Goal: Information Seeking & Learning: Learn about a topic

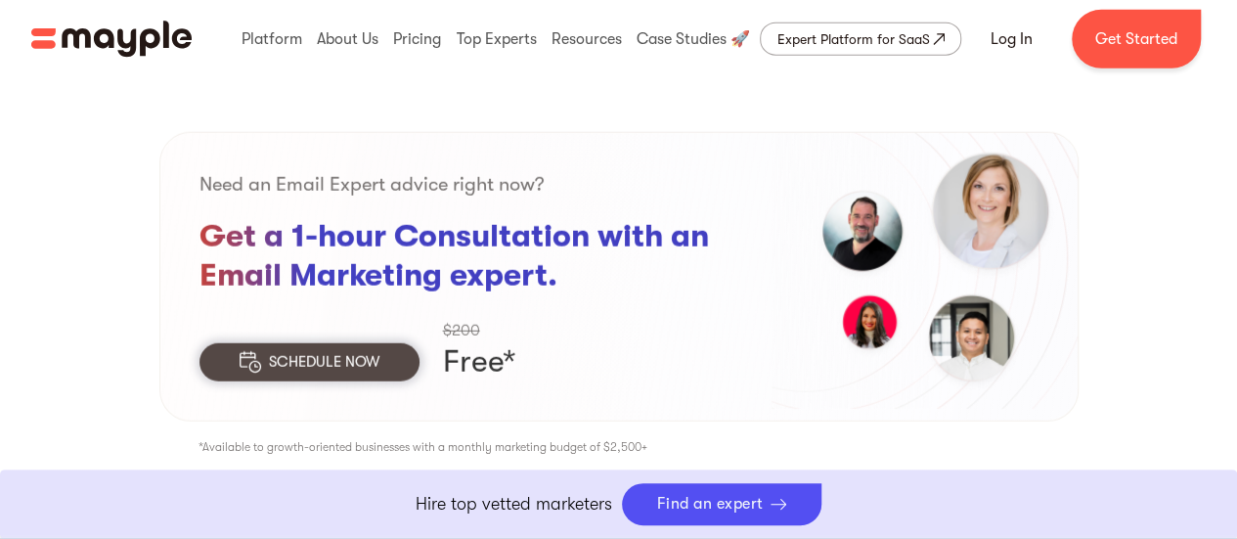
scroll to position [2543, 0]
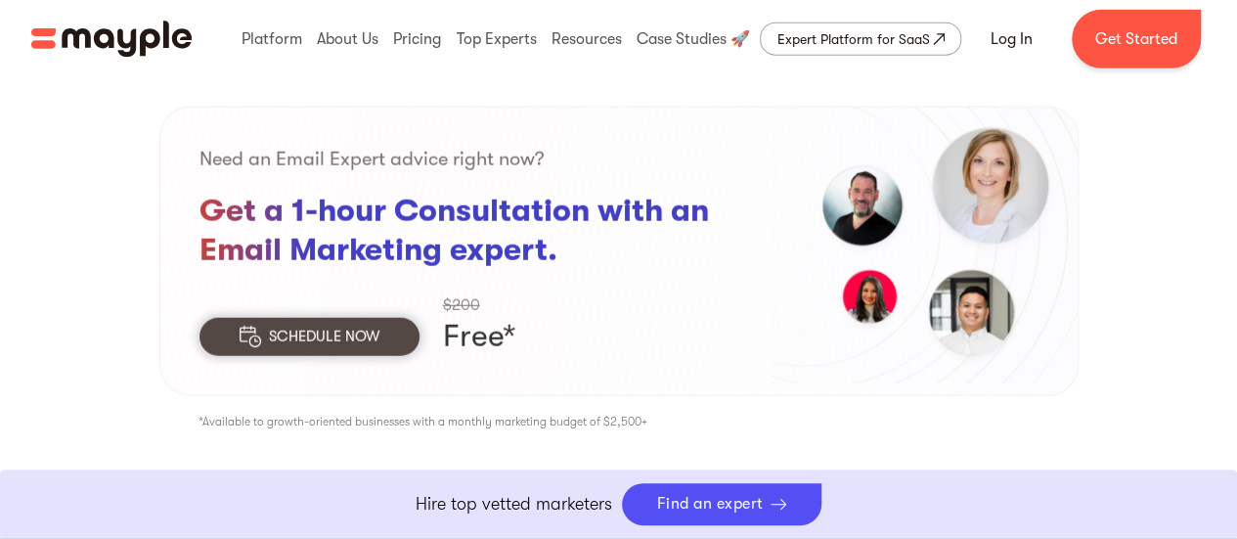
click at [347, 326] on p "SCHEDULE NOW" at bounding box center [324, 337] width 111 height 22
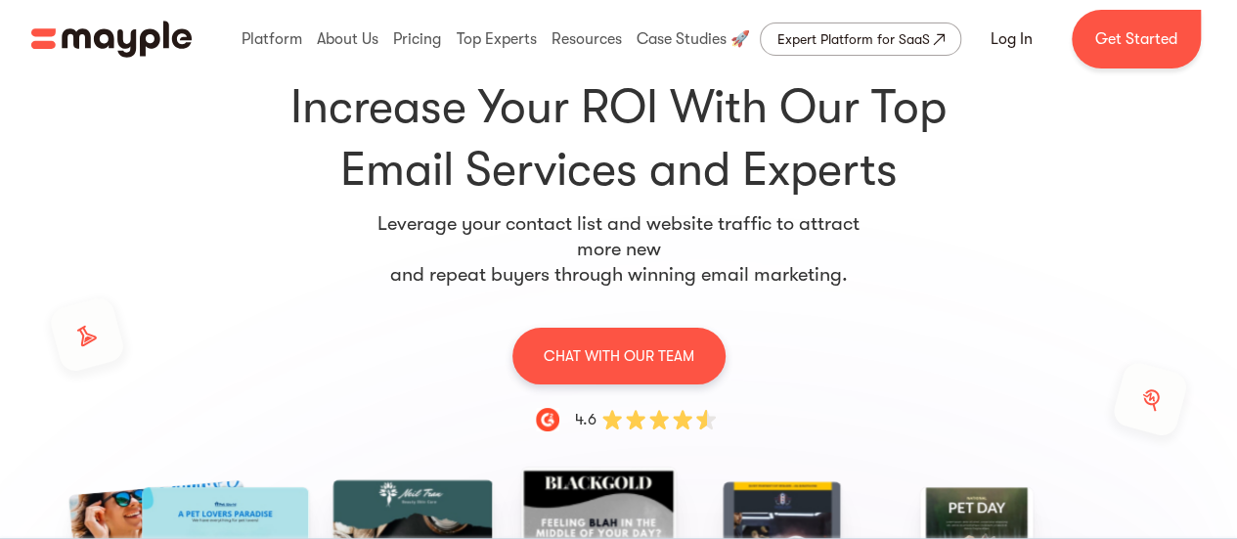
scroll to position [0, 0]
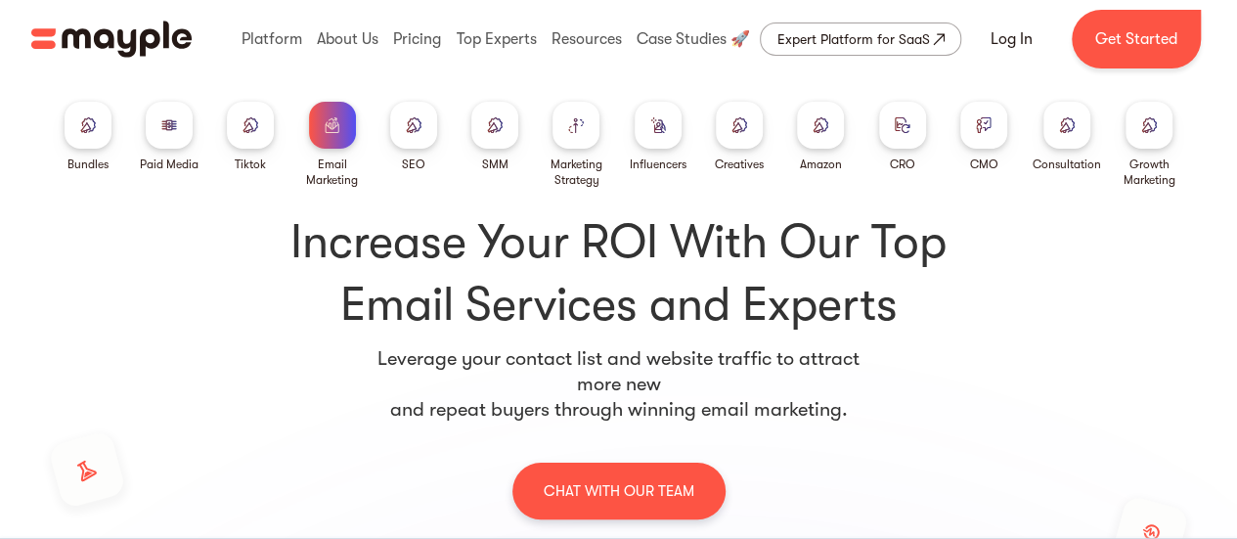
click at [728, 136] on div at bounding box center [739, 125] width 47 height 47
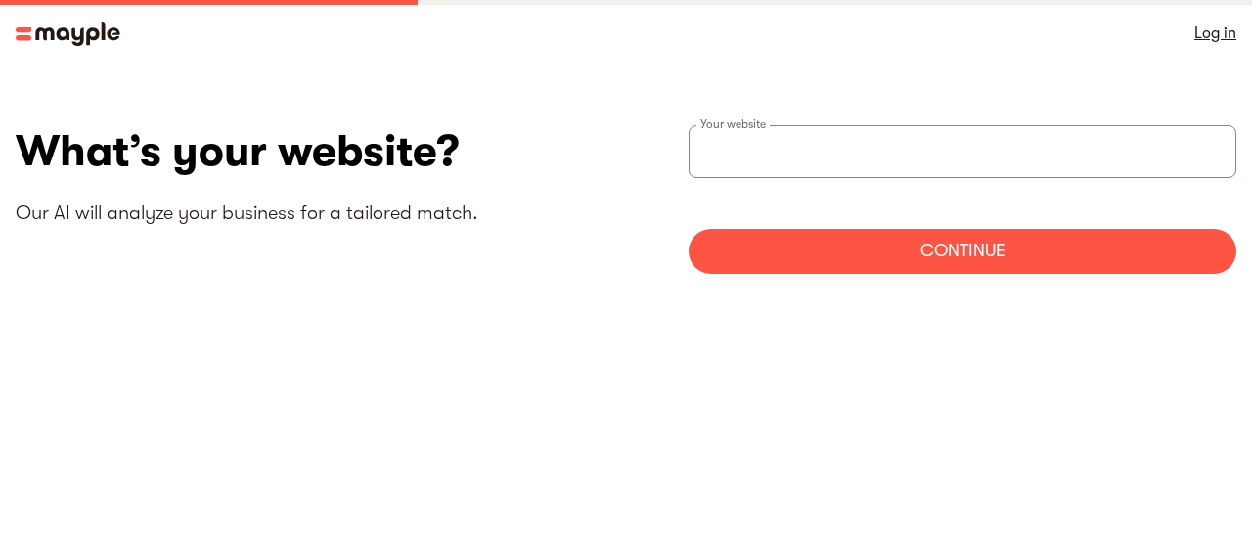
click at [724, 146] on div "Your website" at bounding box center [963, 151] width 548 height 53
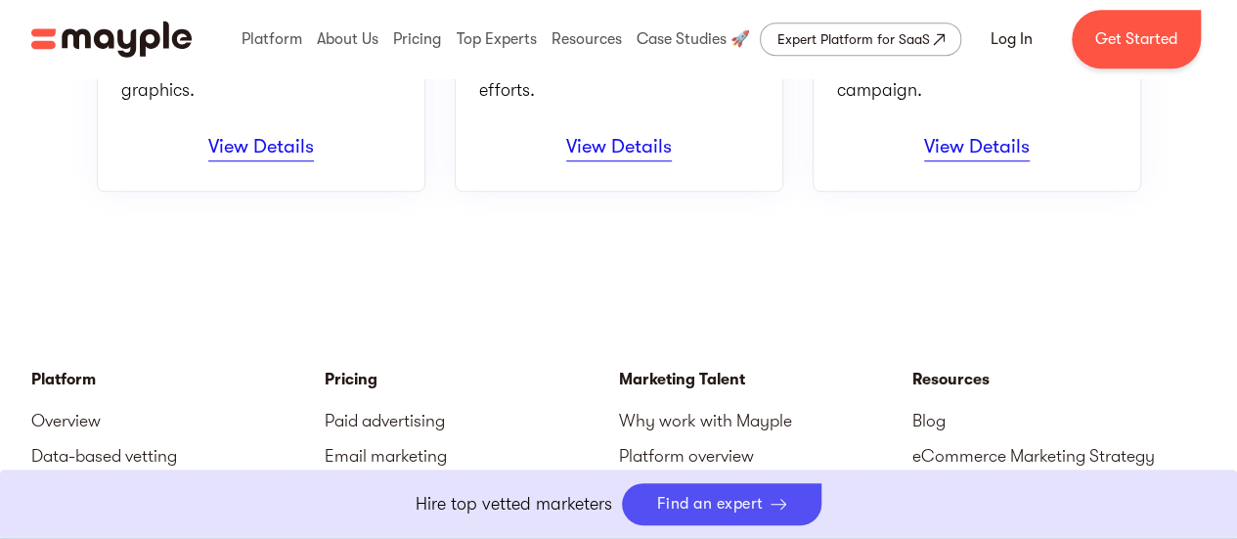
scroll to position [587, 0]
click at [292, 151] on link "View Details" at bounding box center [261, 150] width 106 height 26
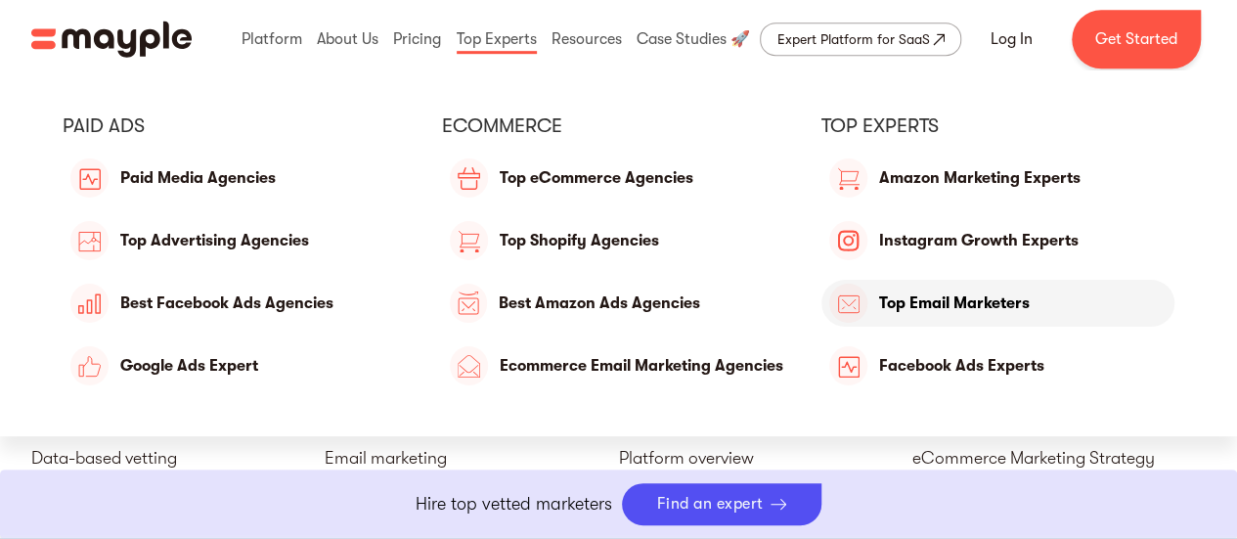
click at [950, 302] on link "Top Email Marketers" at bounding box center [998, 303] width 353 height 47
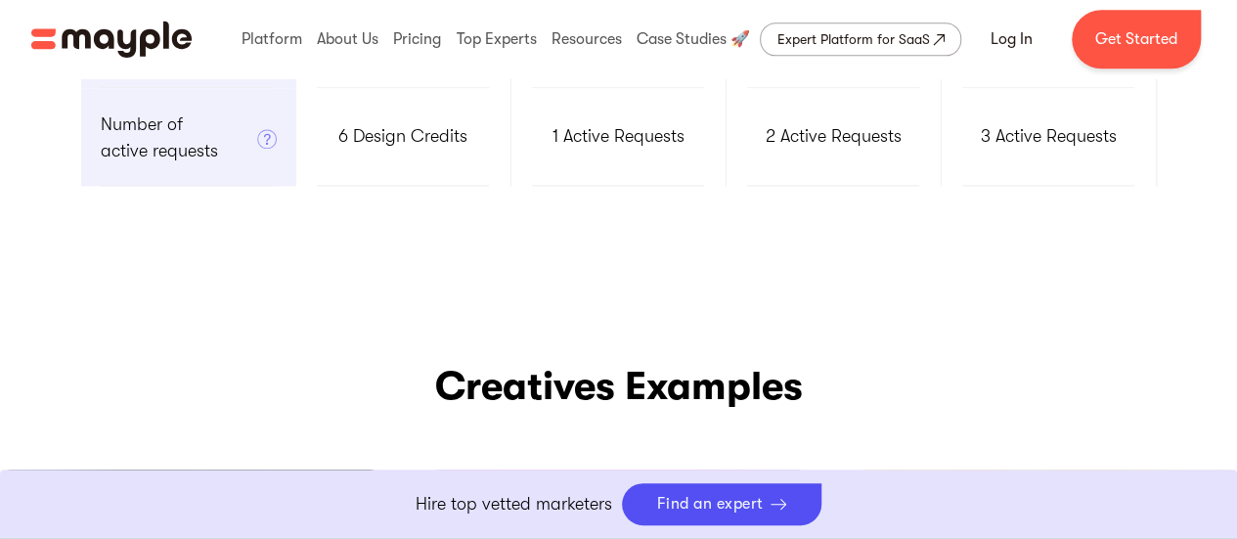
scroll to position [1174, 0]
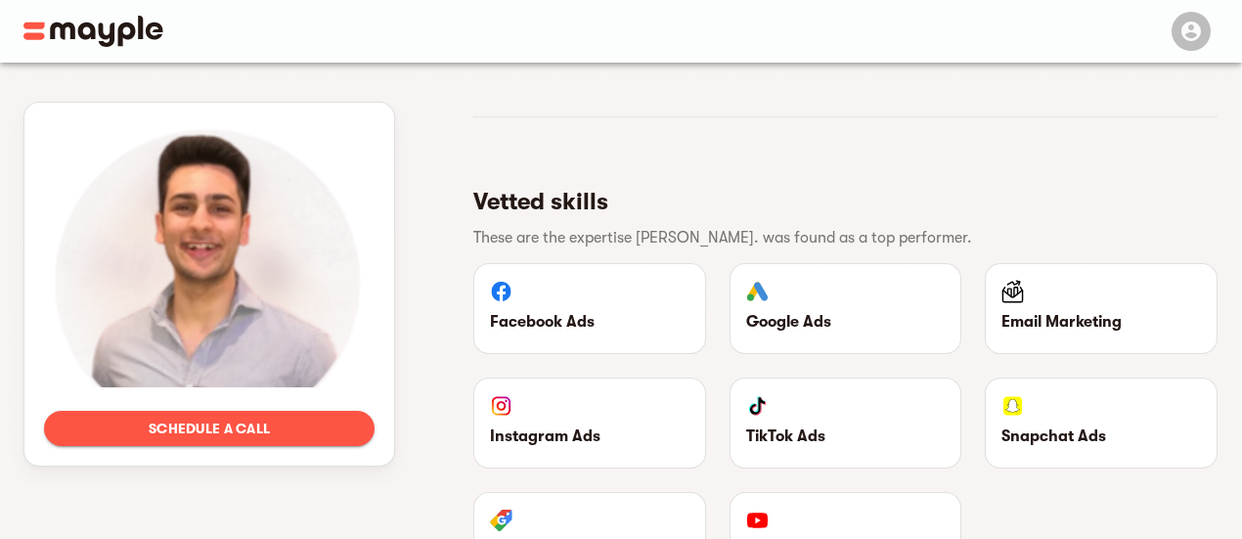
scroll to position [1956, 0]
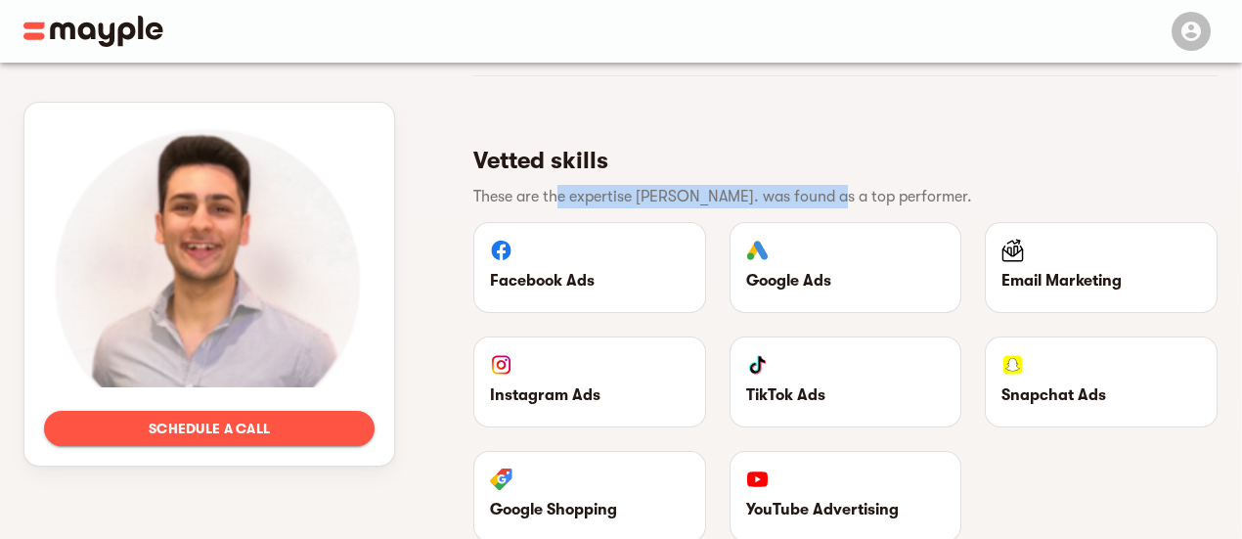
drag, startPoint x: 560, startPoint y: 222, endPoint x: 832, endPoint y: 225, distance: 272.9
click at [832, 221] on li "Vetted skills These are the expertise [PERSON_NAME]. was found as a top perform…" at bounding box center [845, 176] width 744 height 90
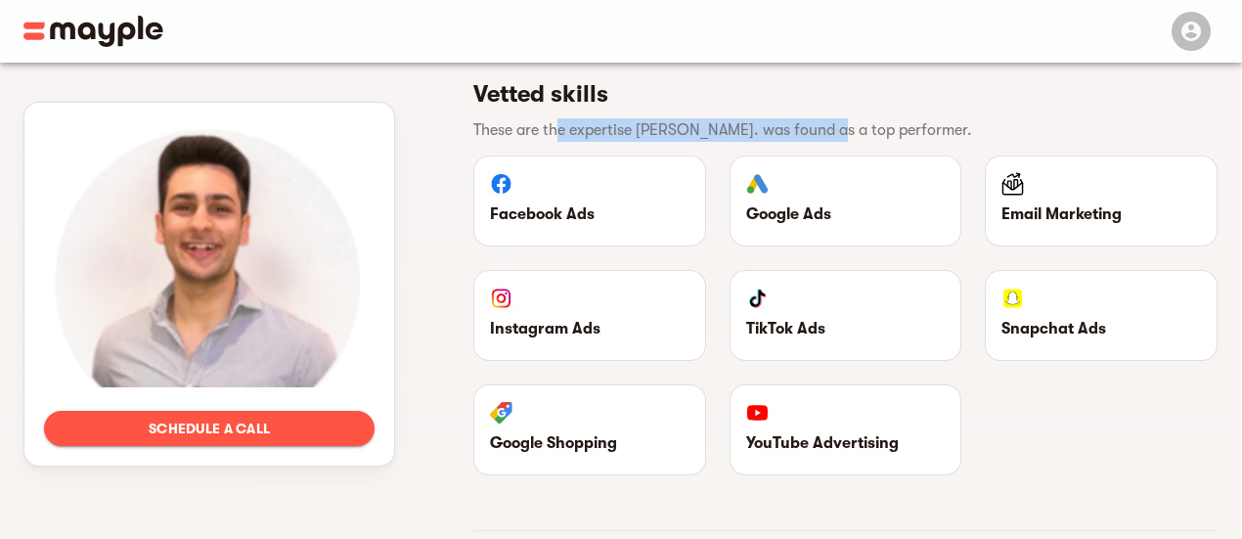
scroll to position [2054, 0]
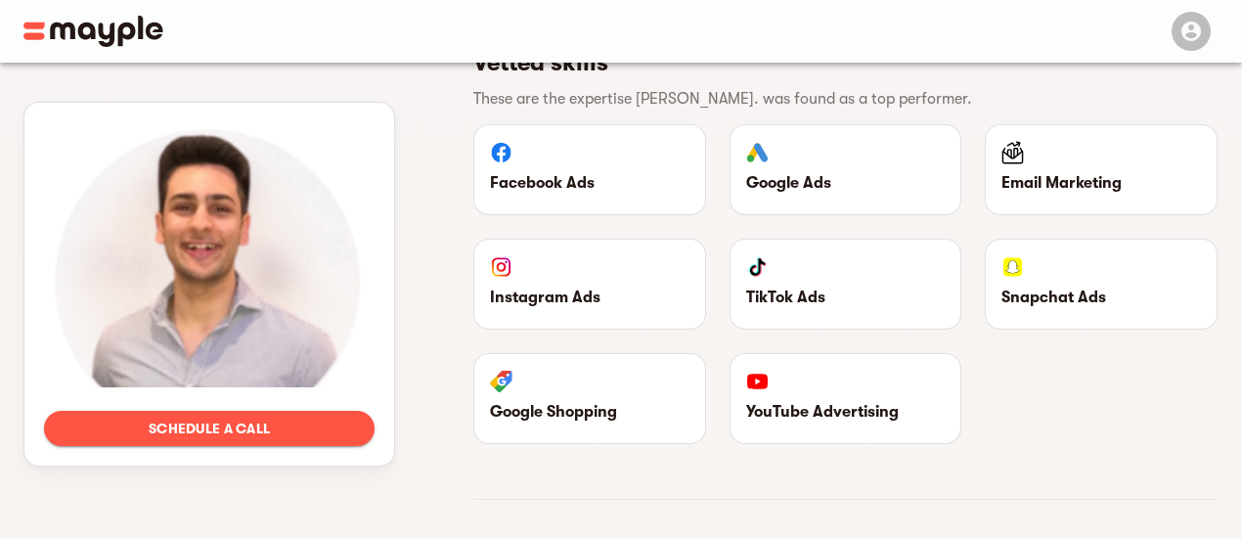
click at [1044, 193] on p "Email Marketing" at bounding box center [1102, 182] width 200 height 23
click at [1021, 162] on img at bounding box center [1013, 152] width 22 height 23
click at [1006, 164] on img at bounding box center [1013, 152] width 22 height 23
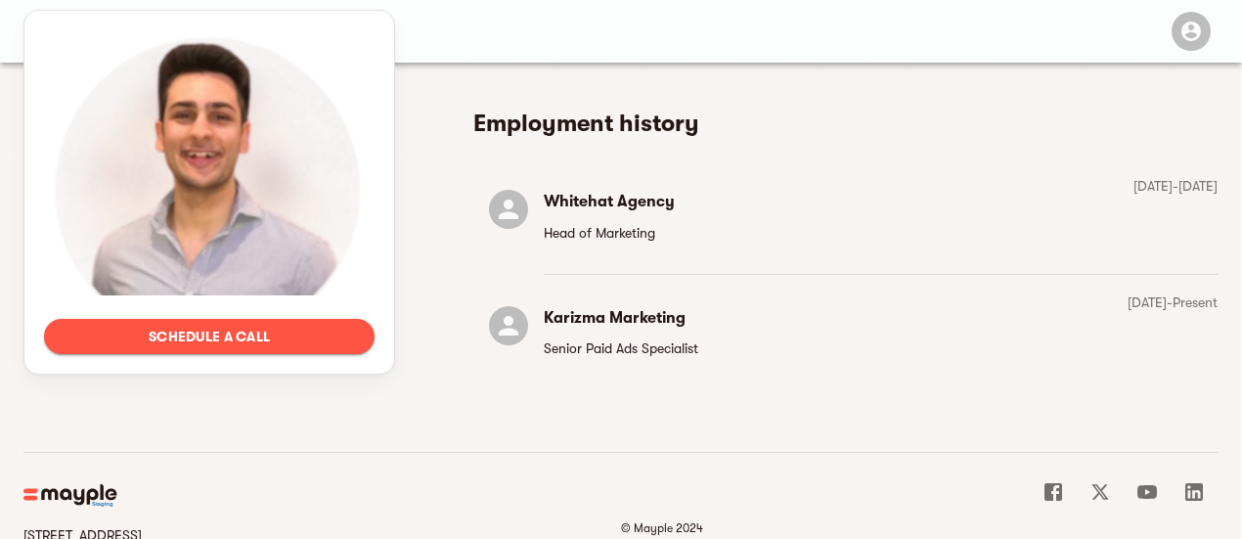
scroll to position [2629, 0]
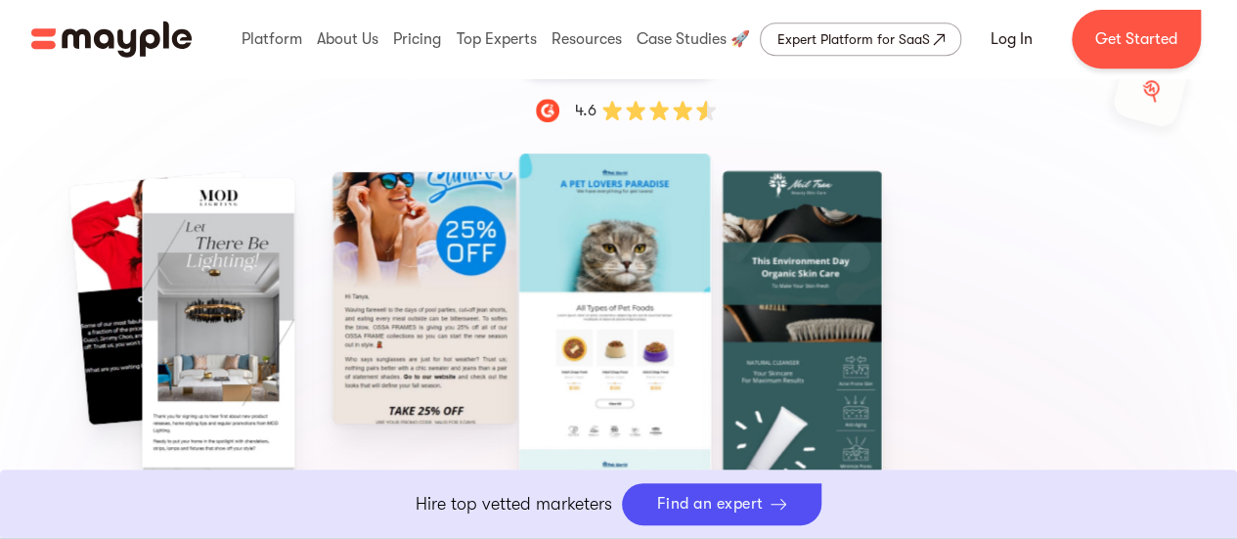
scroll to position [489, 0]
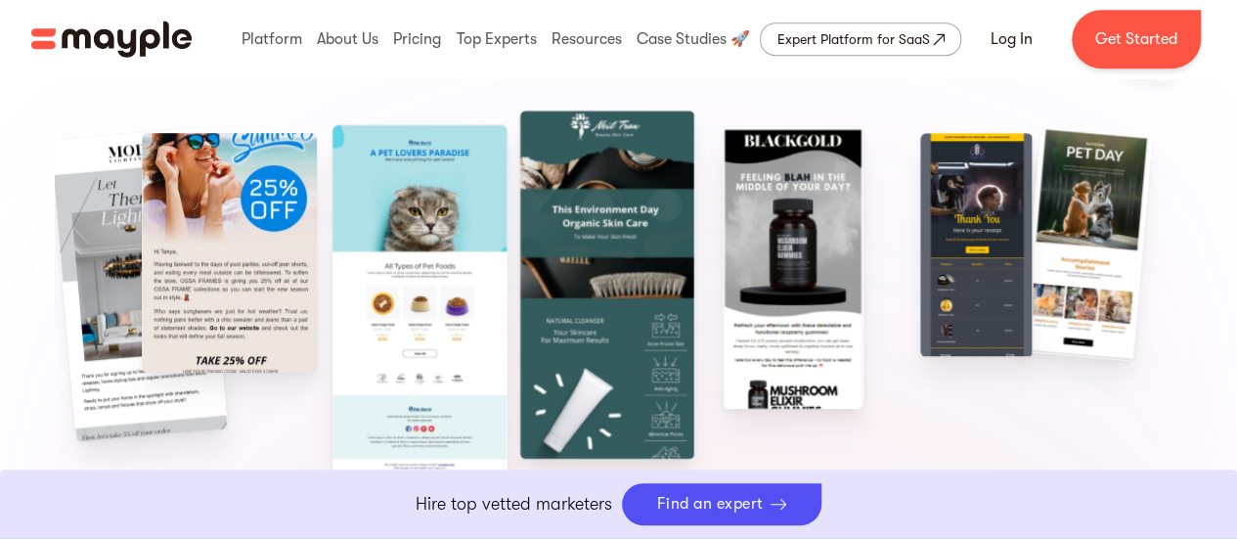
click at [476, 299] on img "1 / 9" at bounding box center [421, 299] width 176 height 349
click at [574, 259] on img "2 / 9" at bounding box center [606, 285] width 175 height 349
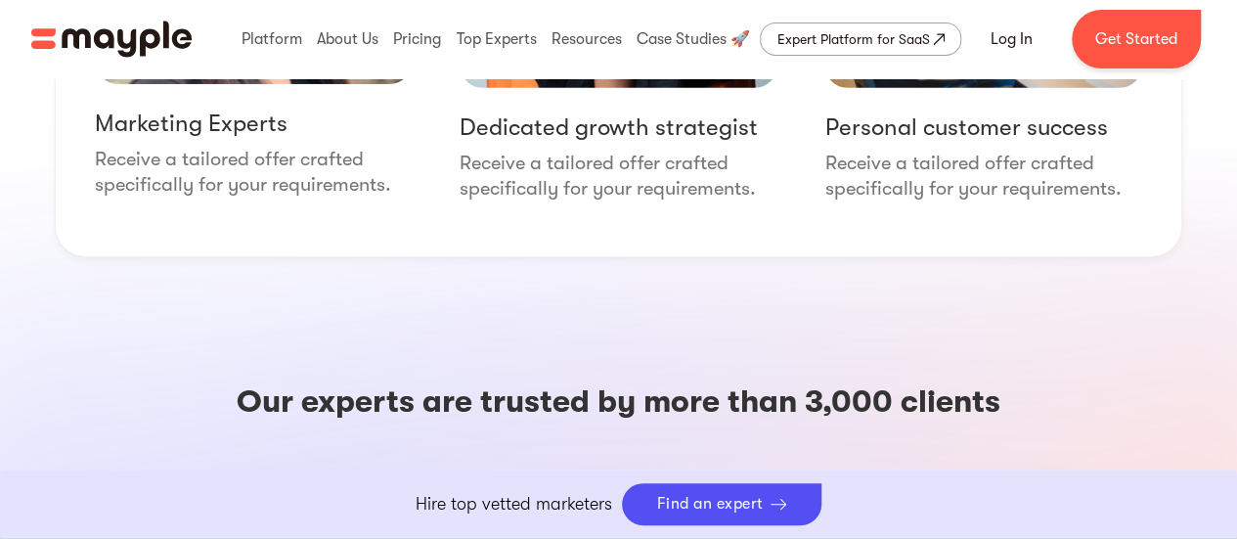
scroll to position [3619, 0]
